Goal: Contribute content

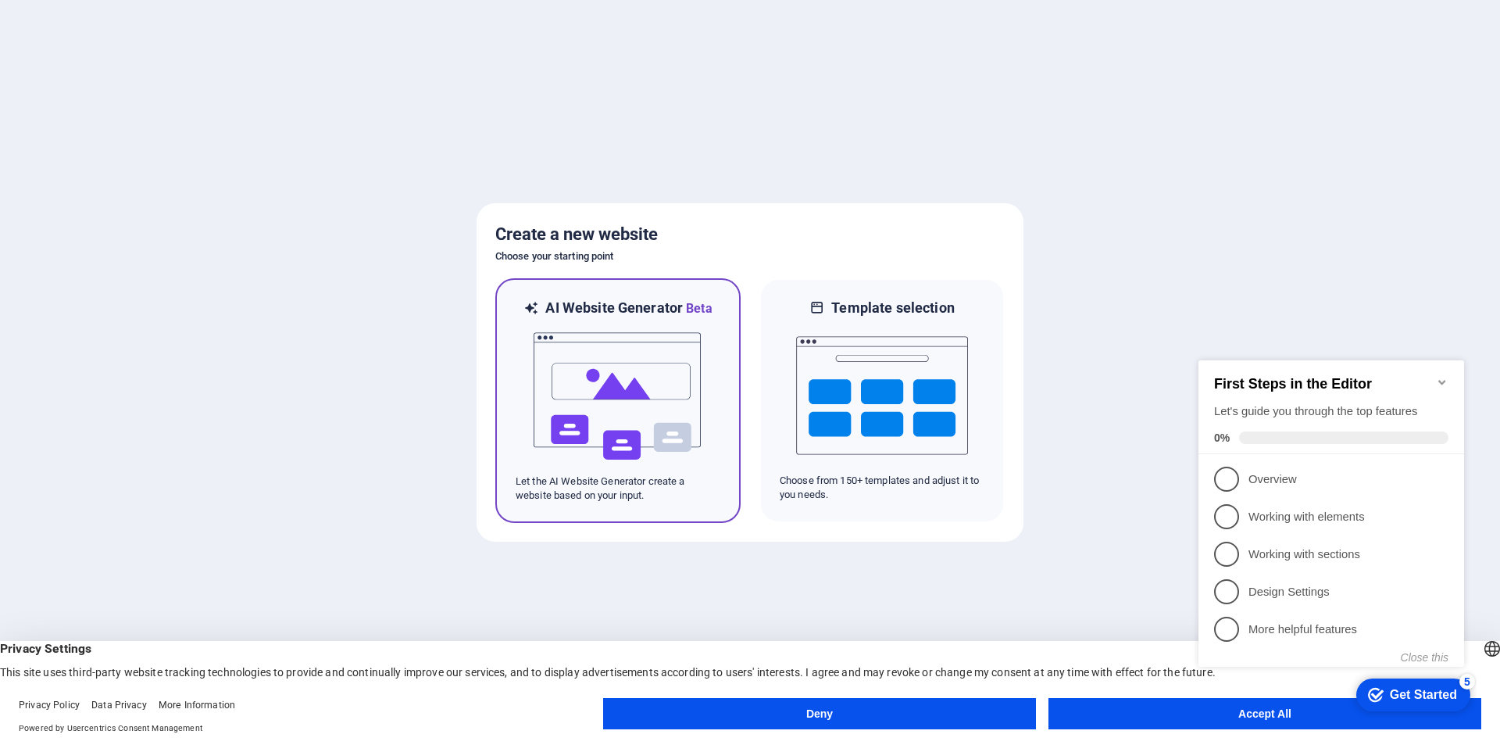
click at [644, 381] on img at bounding box center [618, 396] width 172 height 156
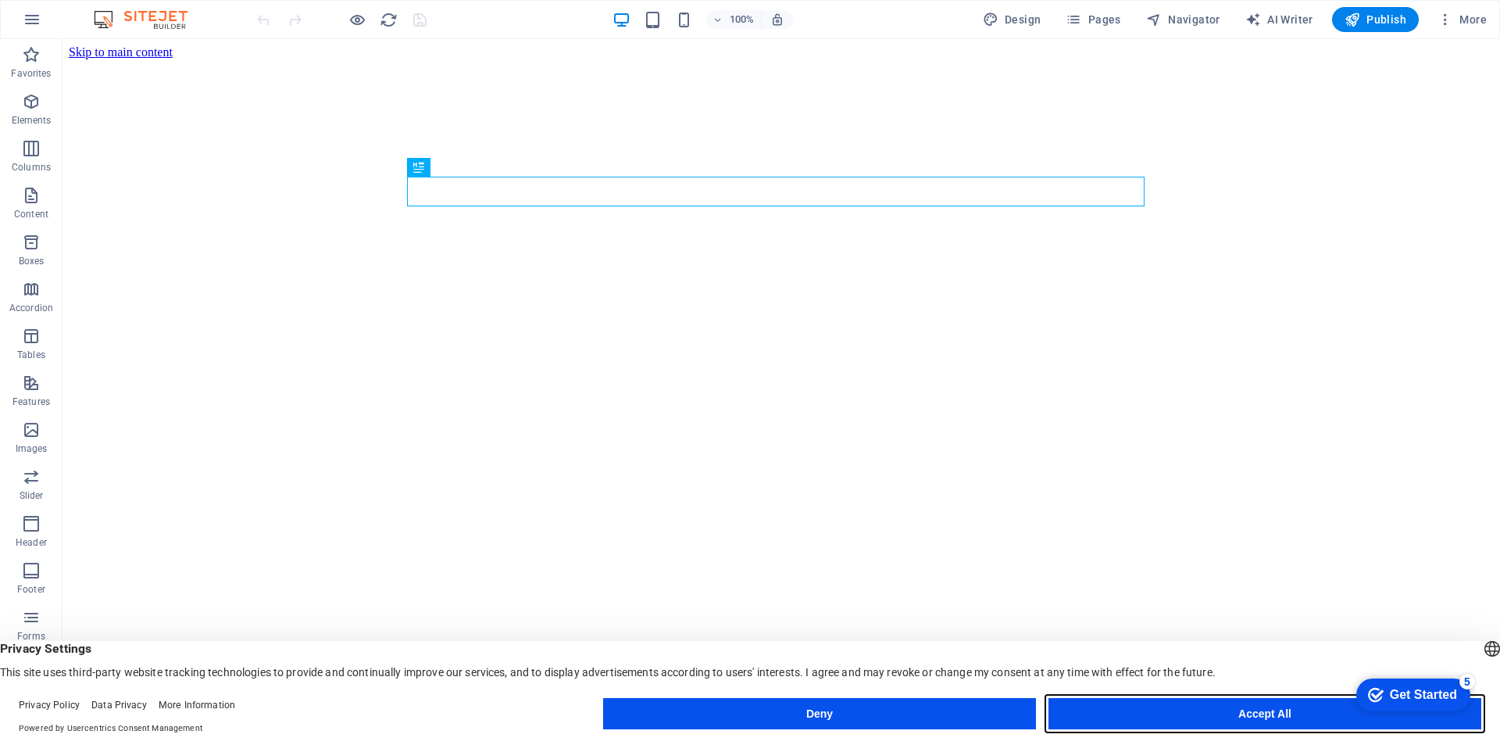
click at [1246, 712] on button "Accept All" at bounding box center [1265, 713] width 433 height 31
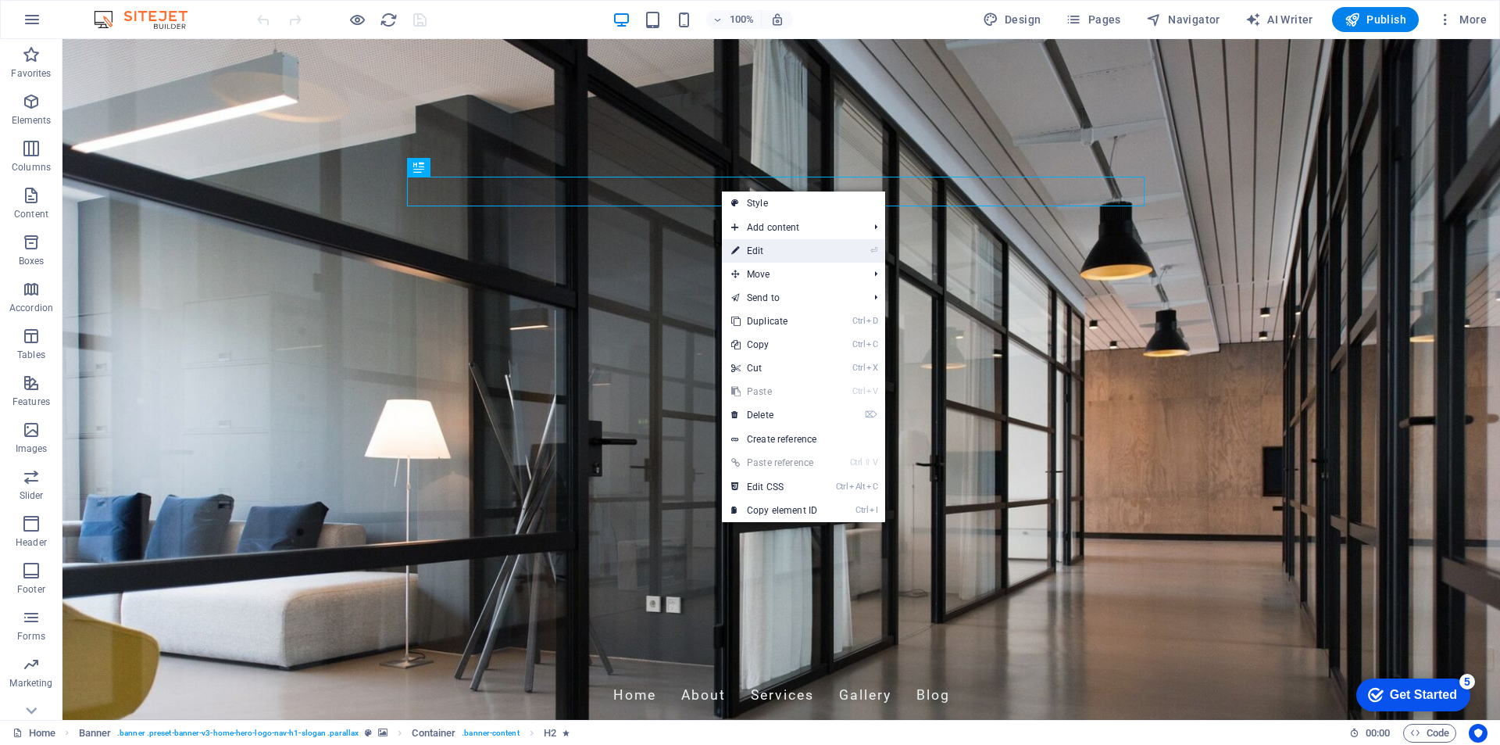
click at [760, 251] on link "⏎ Edit" at bounding box center [774, 250] width 105 height 23
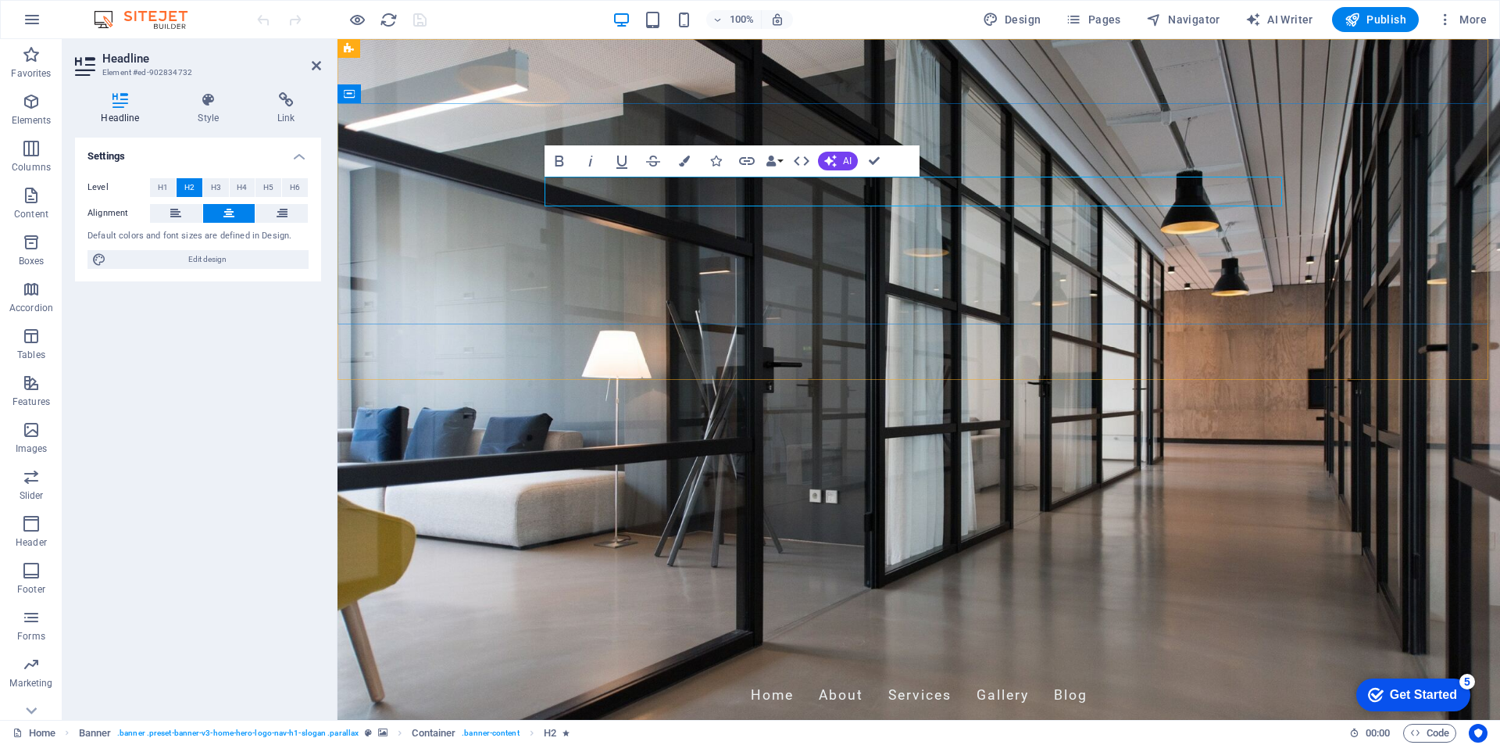
drag, startPoint x: 821, startPoint y: 191, endPoint x: 964, endPoint y: 189, distance: 143.8
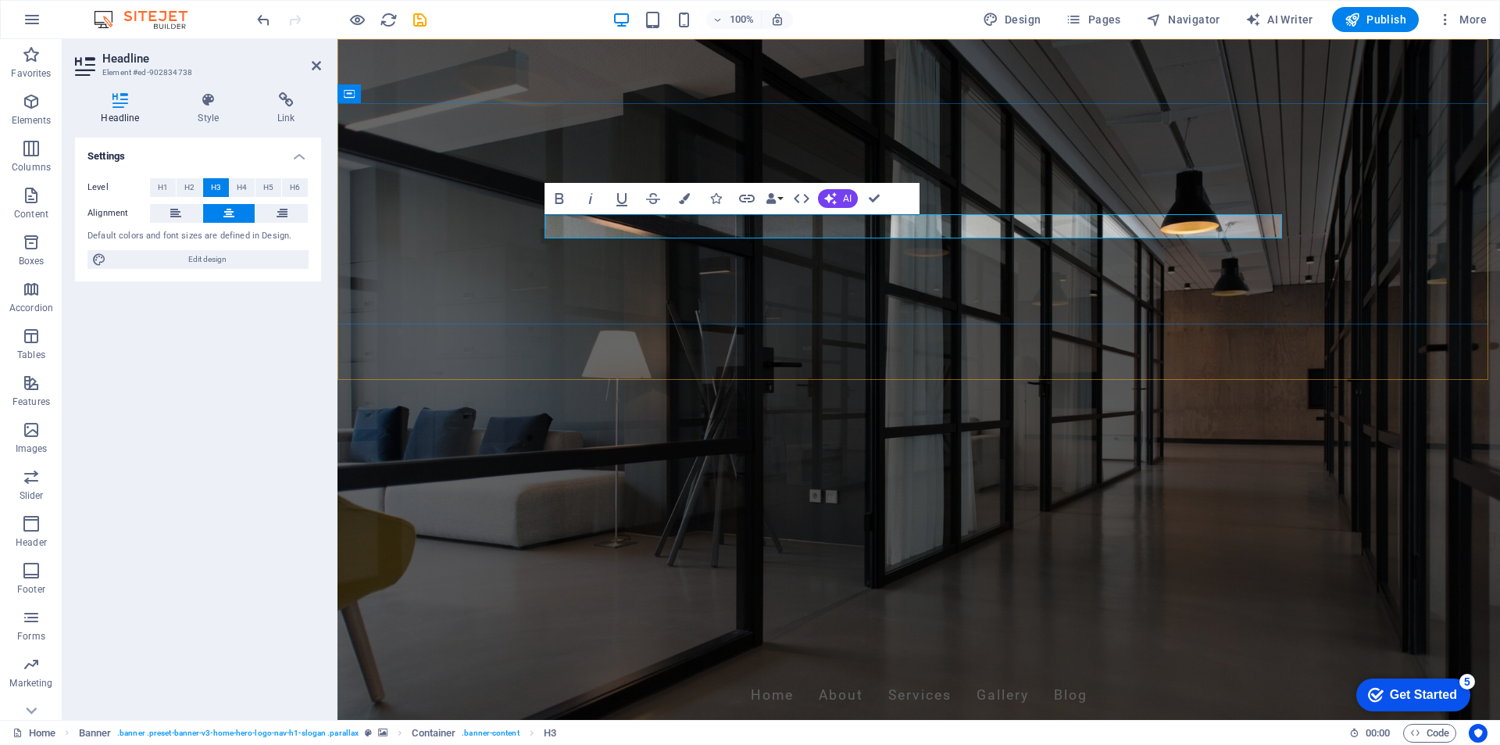
drag, startPoint x: 1139, startPoint y: 225, endPoint x: 746, endPoint y: 221, distance: 392.3
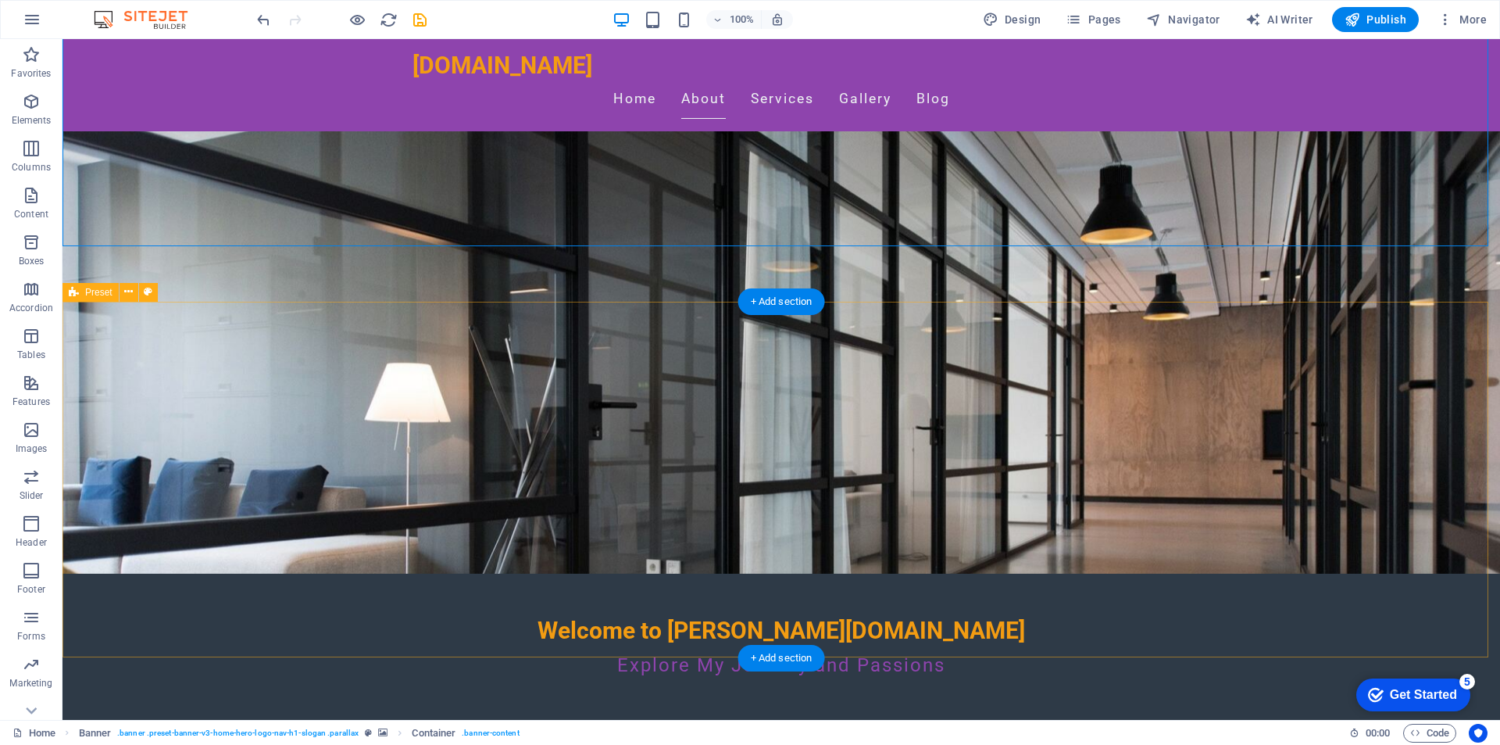
scroll to position [234, 0]
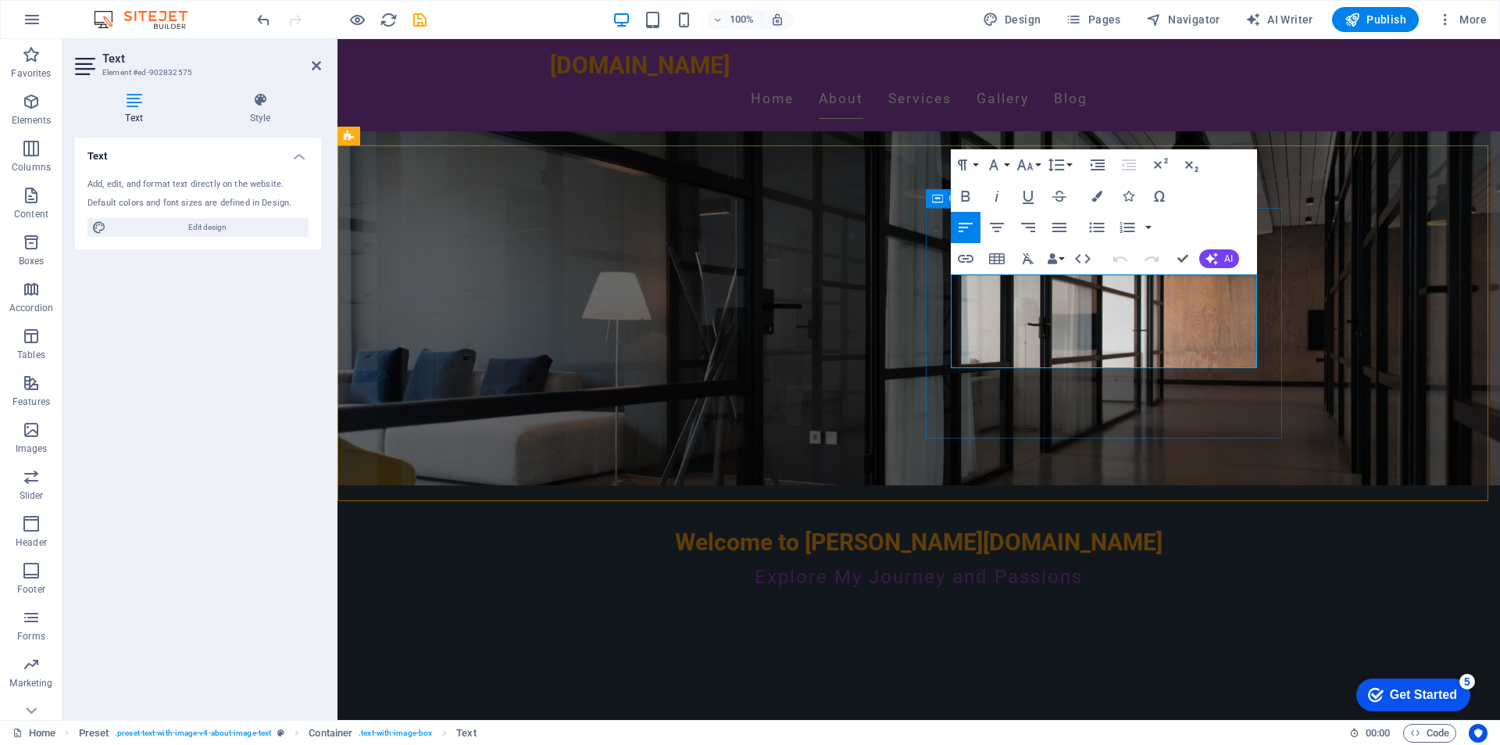
drag, startPoint x: 1147, startPoint y: 285, endPoint x: 947, endPoint y: 270, distance: 200.7
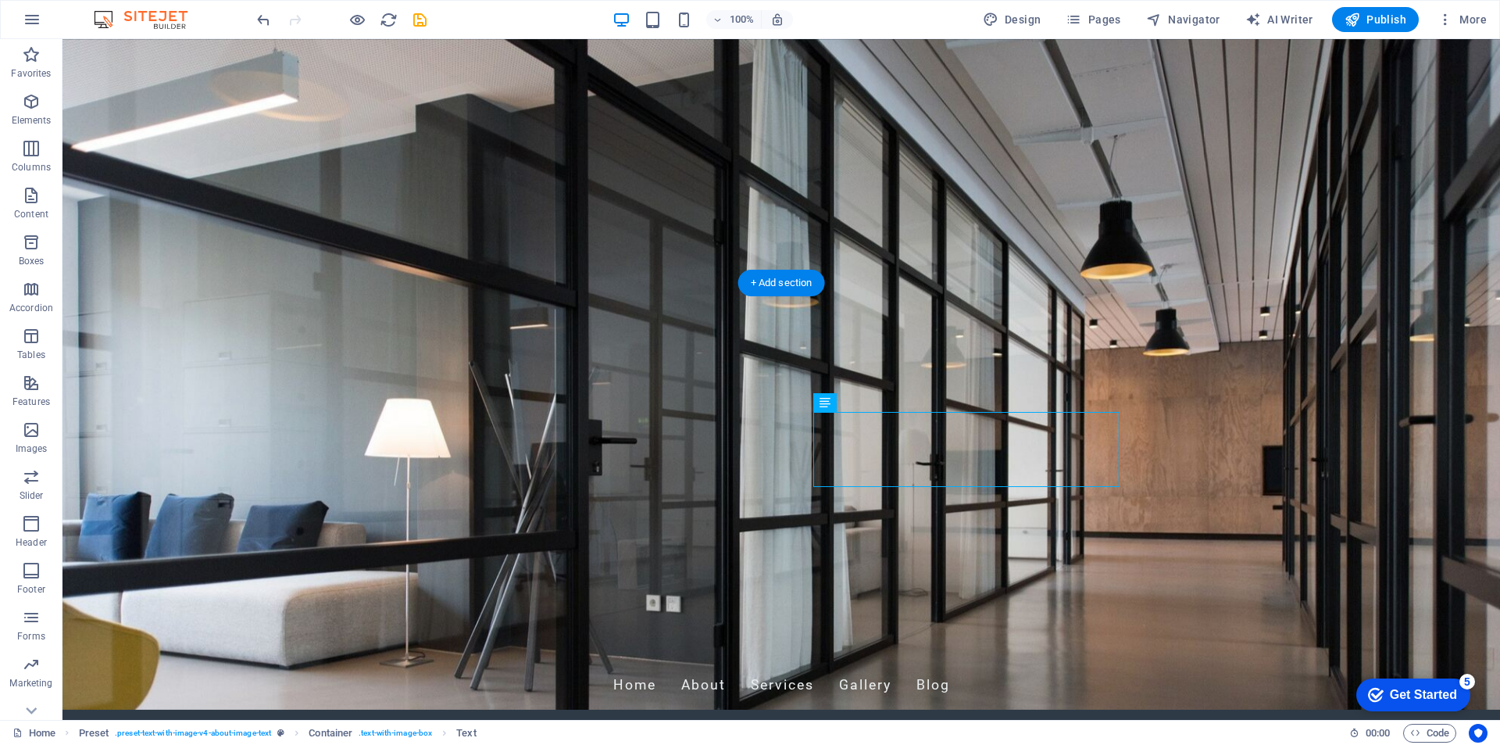
scroll to position [0, 0]
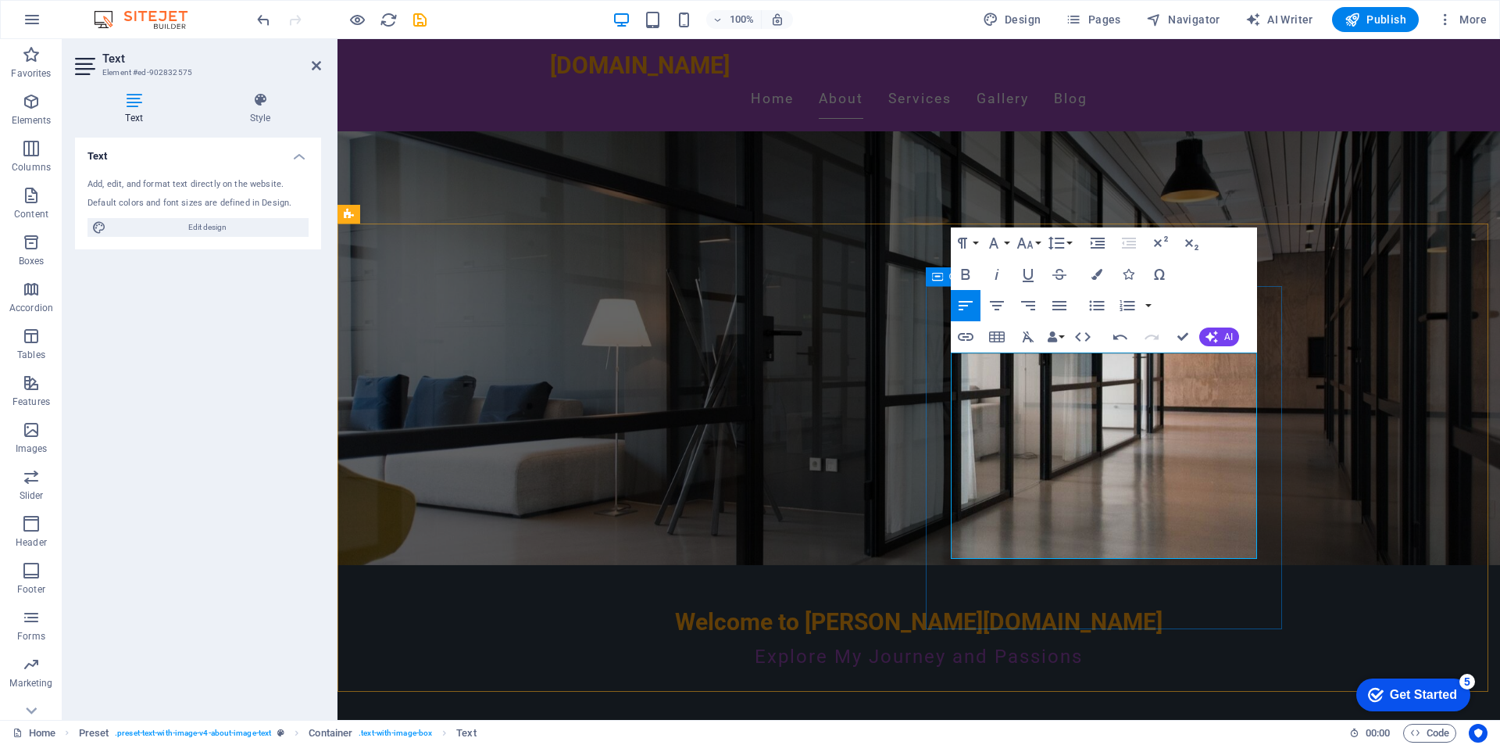
scroll to position [156, 0]
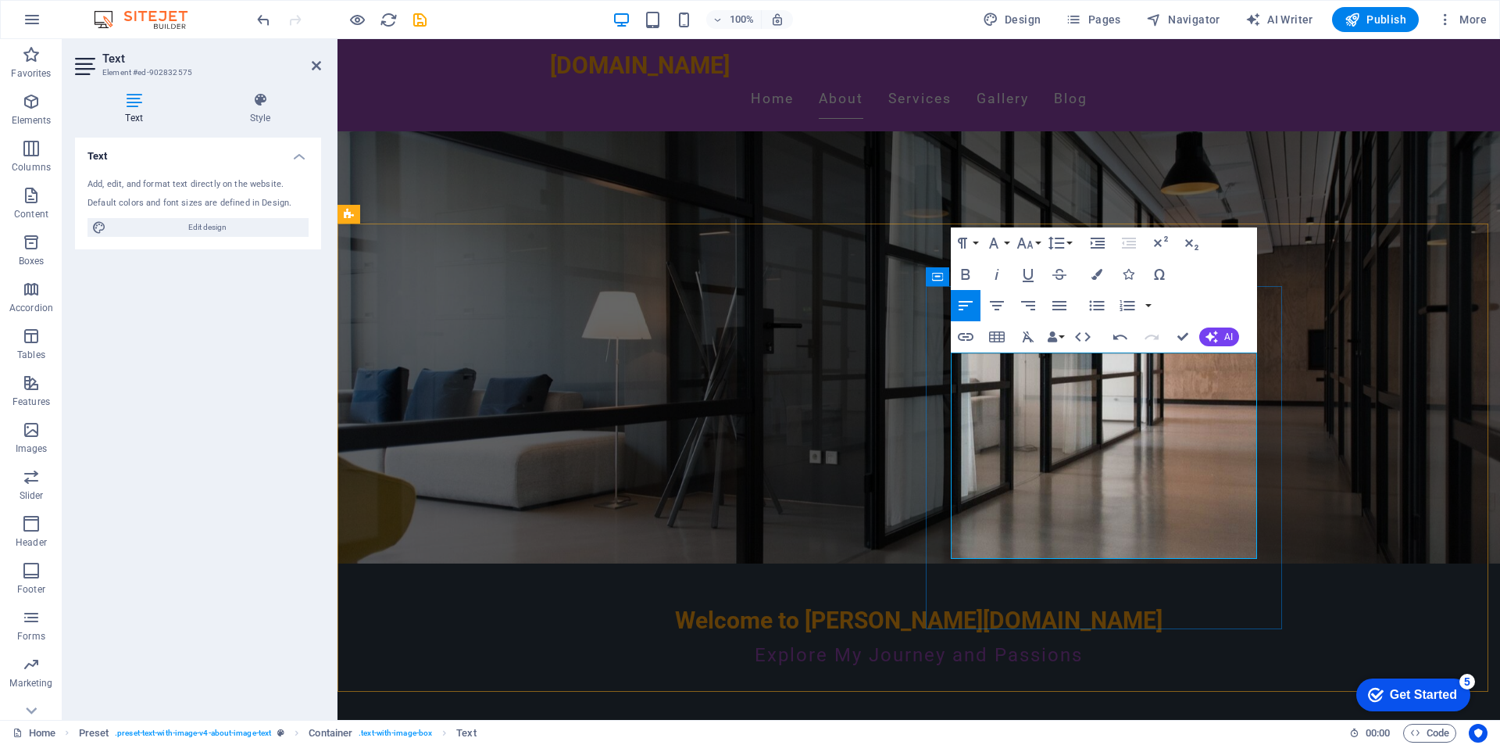
drag, startPoint x: 1028, startPoint y: 514, endPoint x: 1157, endPoint y: 518, distance: 129.0
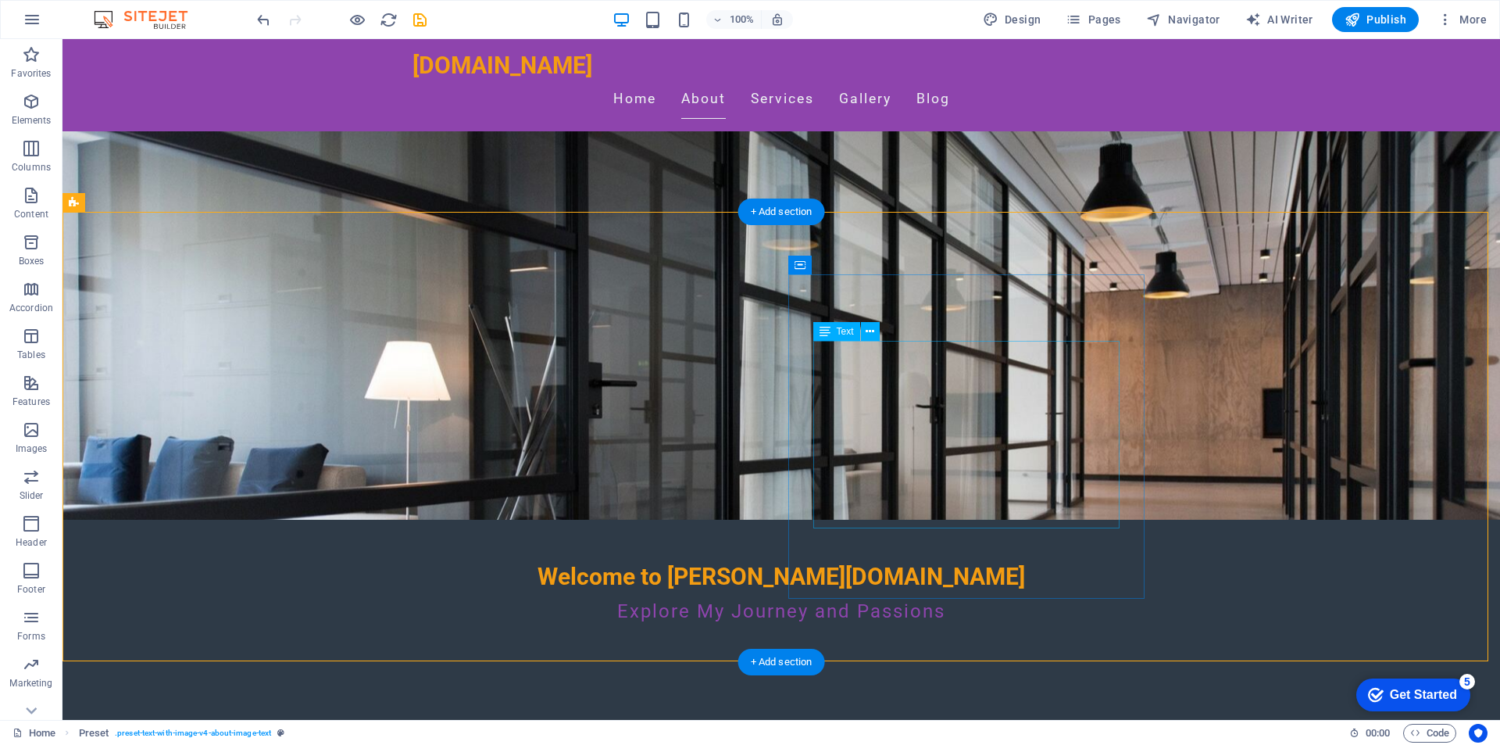
scroll to position [234, 0]
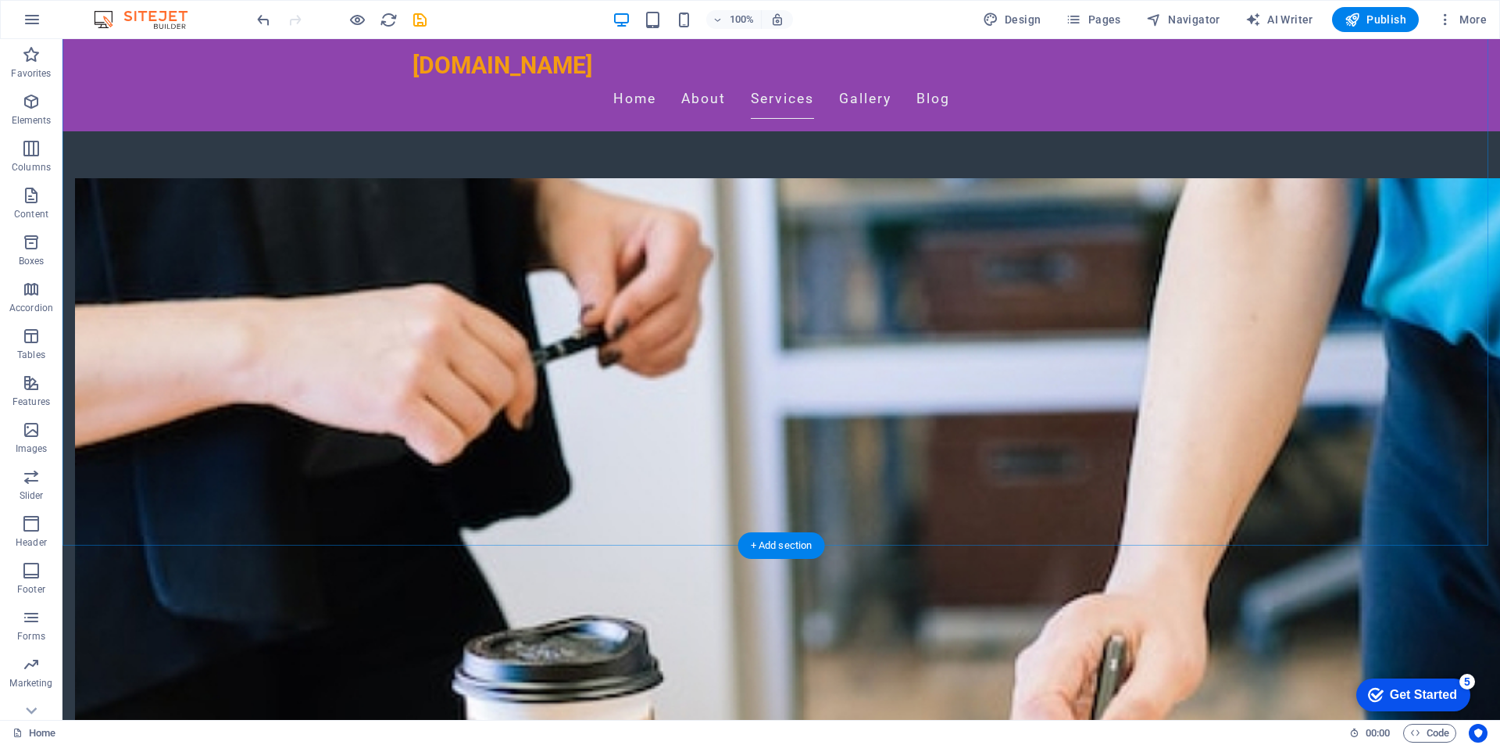
scroll to position [860, 0]
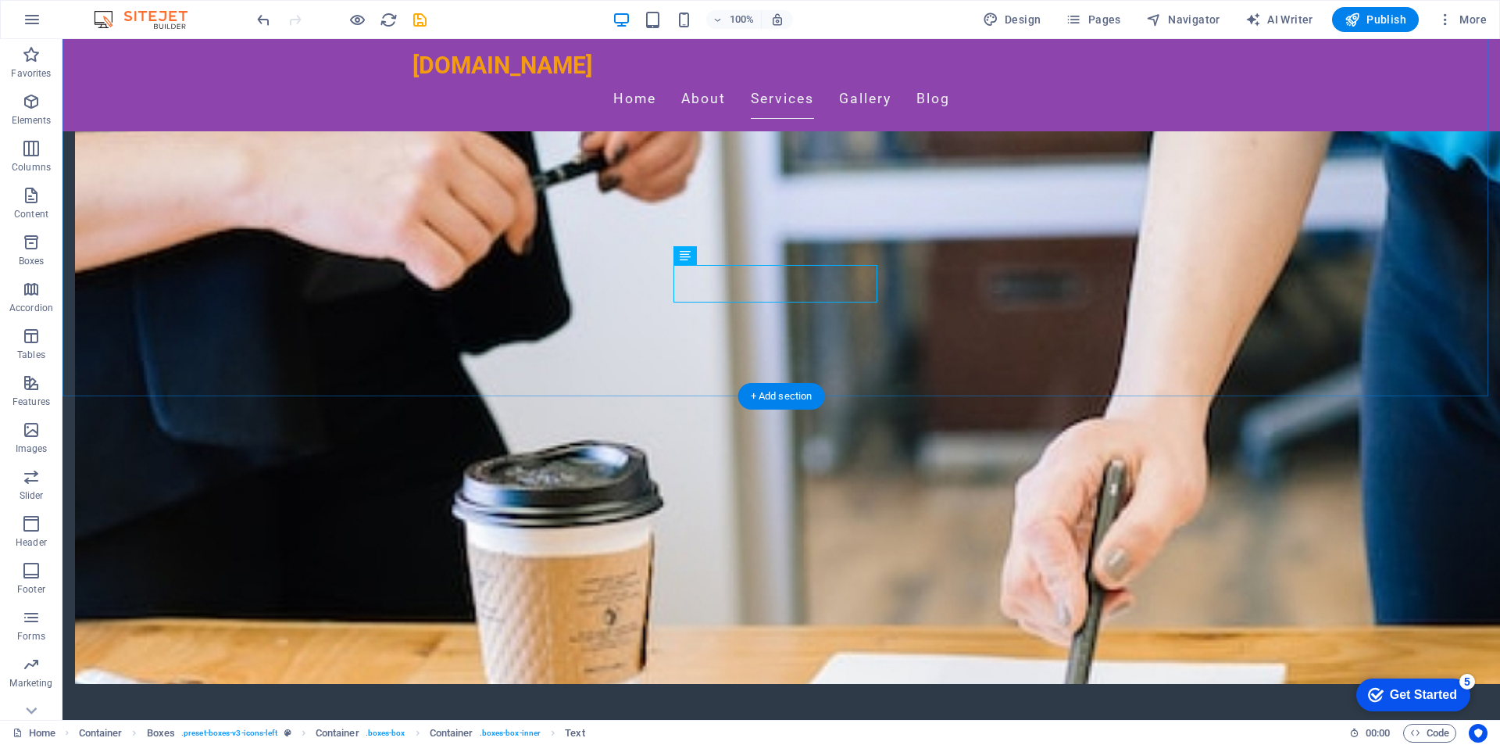
scroll to position [1016, 0]
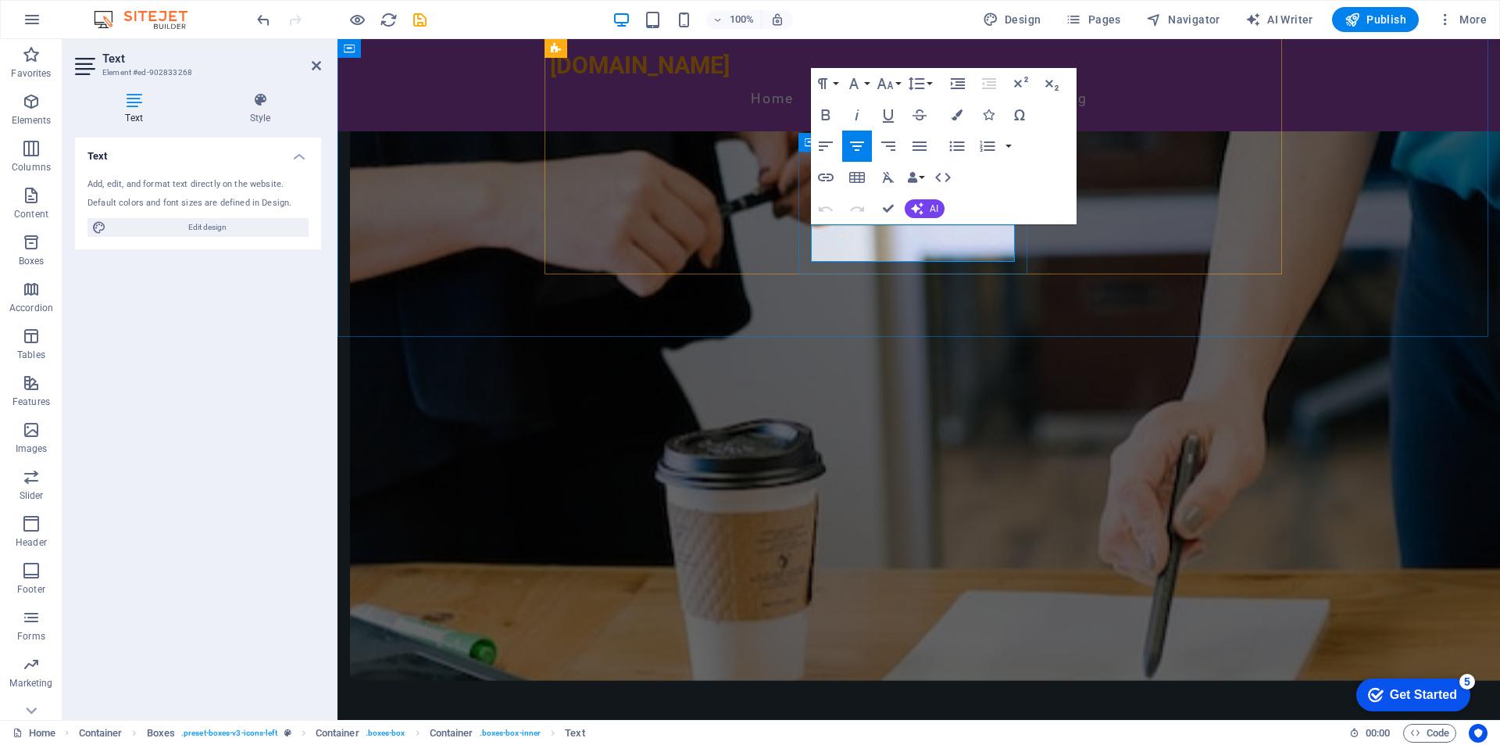
drag, startPoint x: 821, startPoint y: 233, endPoint x: 964, endPoint y: 253, distance: 144.4
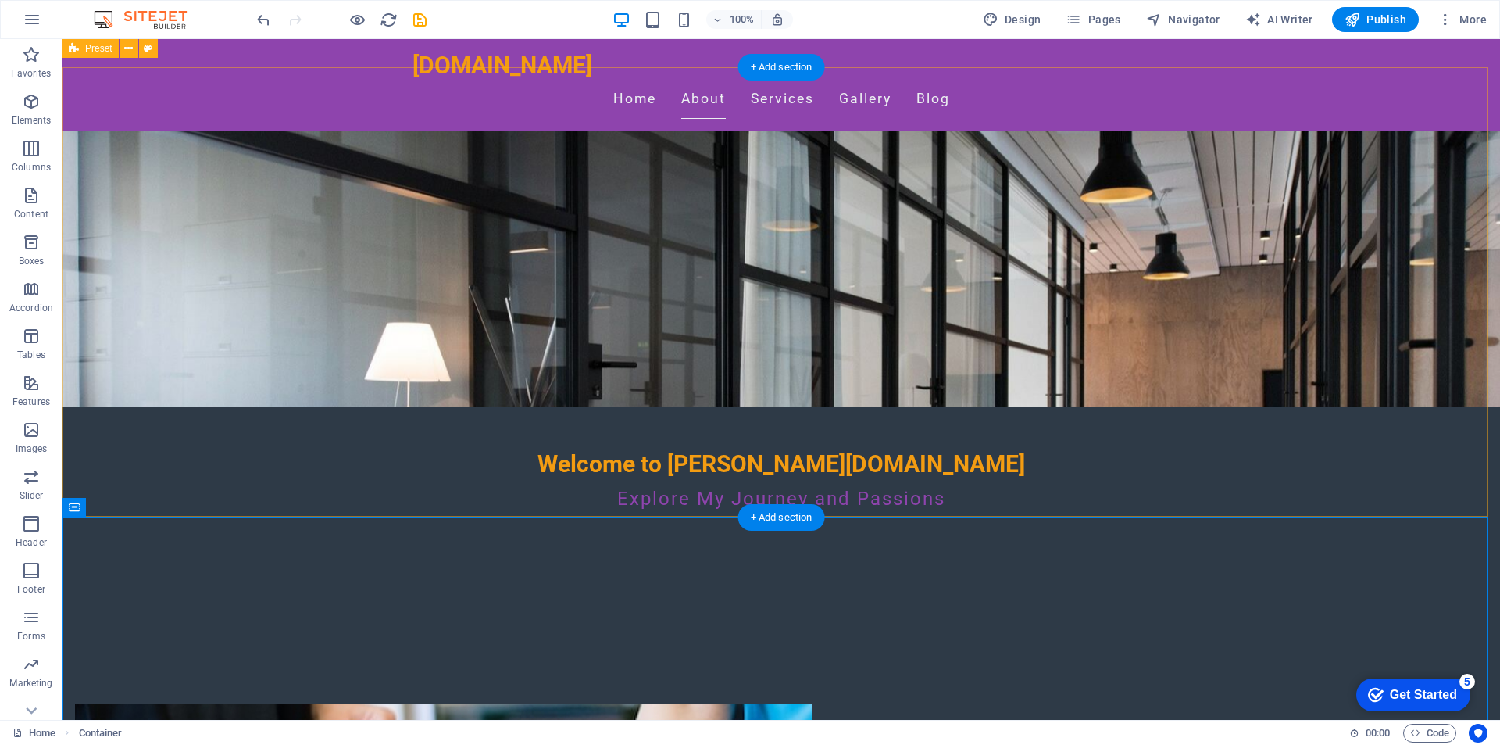
scroll to position [0, 0]
